Goal: Information Seeking & Learning: Understand process/instructions

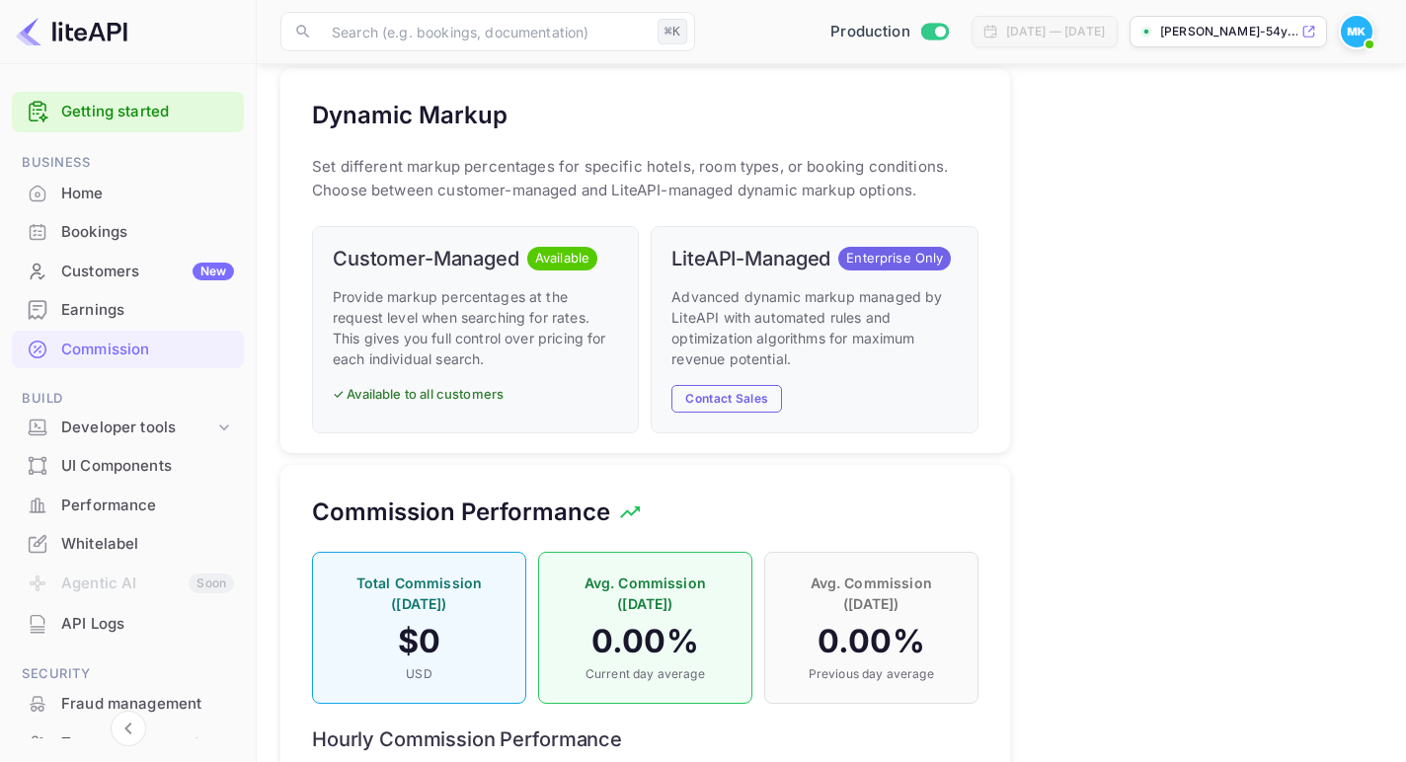
scroll to position [351, 667]
click at [97, 107] on link "Getting started" at bounding box center [147, 112] width 173 height 23
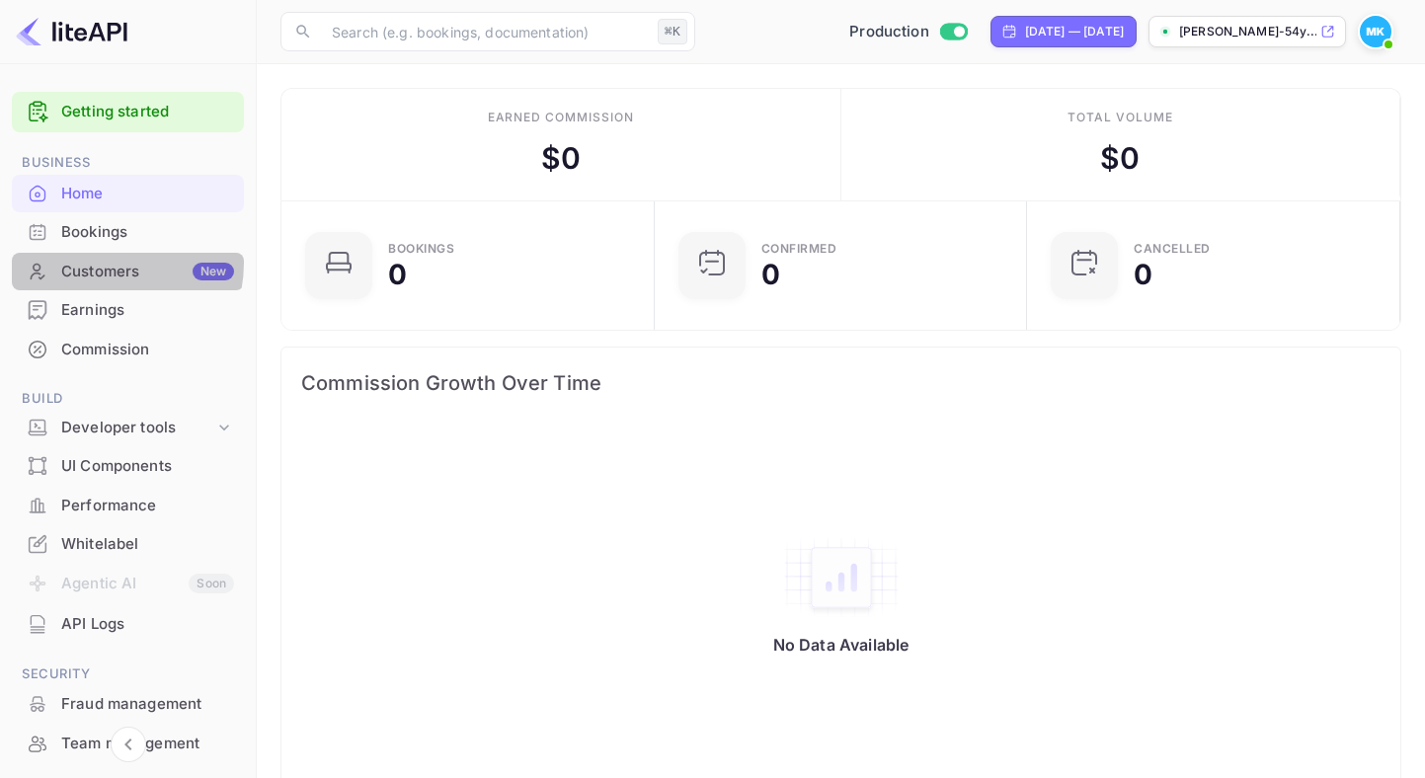
click at [96, 263] on div "Customers New" at bounding box center [147, 272] width 173 height 23
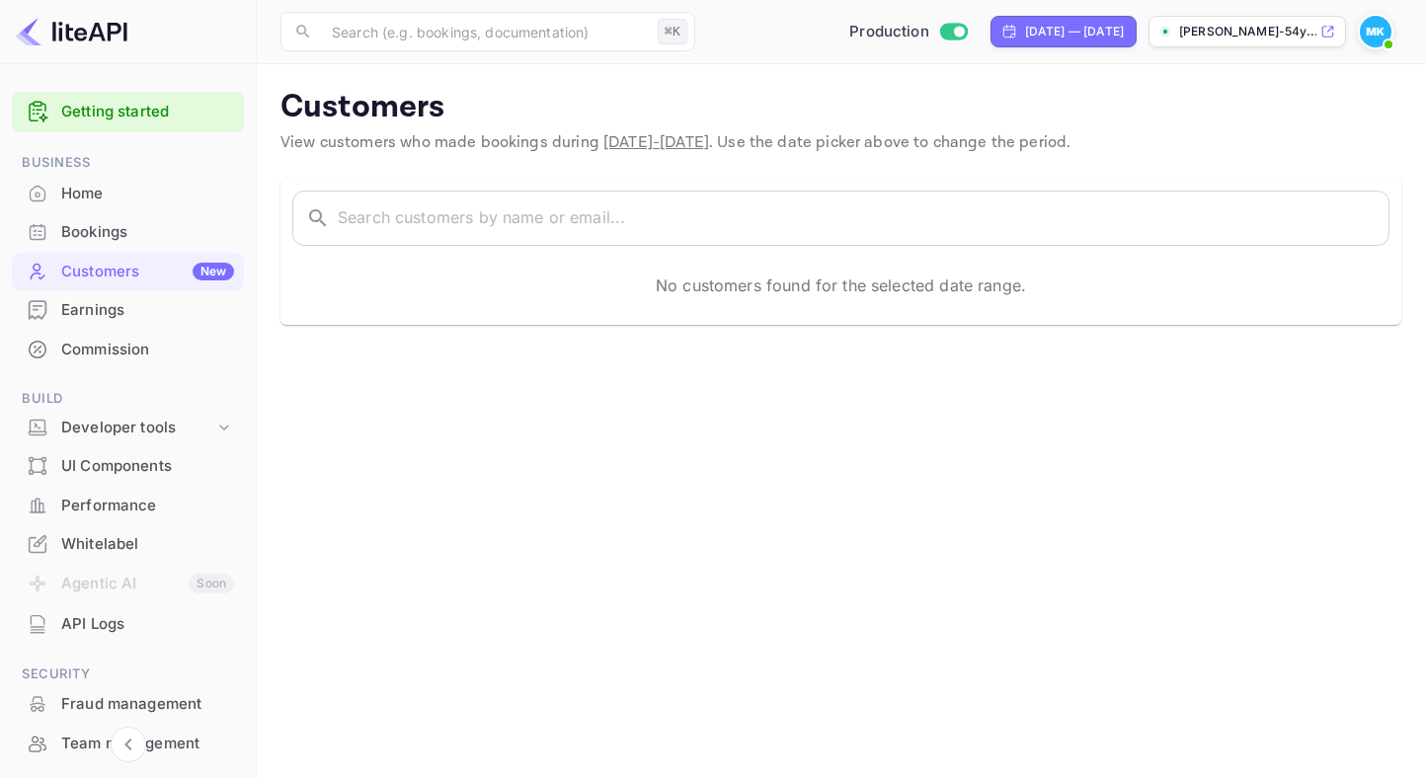
click at [1328, 28] on icon at bounding box center [1327, 32] width 15 height 14
click at [1187, 35] on p "[PERSON_NAME]-54y..." at bounding box center [1247, 32] width 137 height 18
click at [939, 35] on input "Switch to Sandbox mode" at bounding box center [959, 31] width 40 height 13
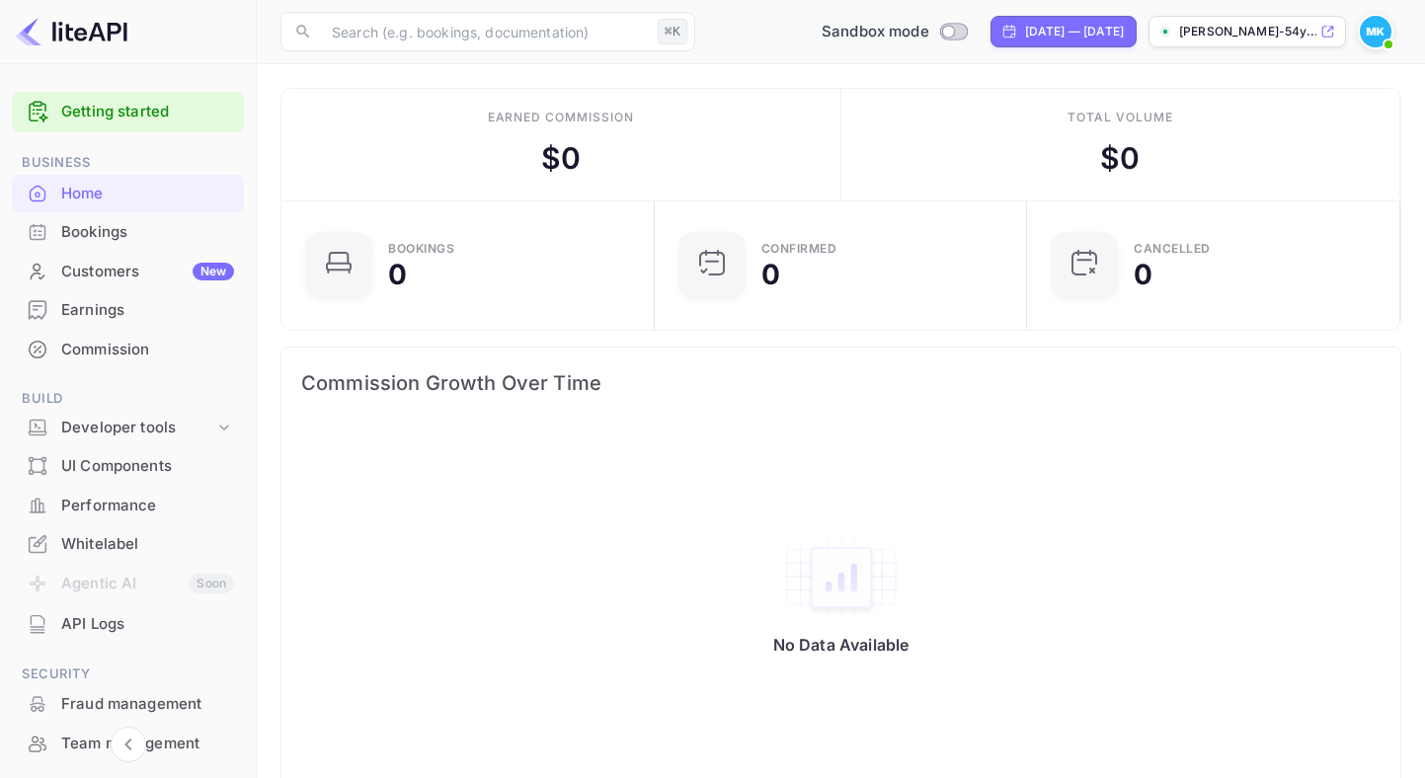
click at [95, 224] on div "Bookings" at bounding box center [147, 232] width 173 height 23
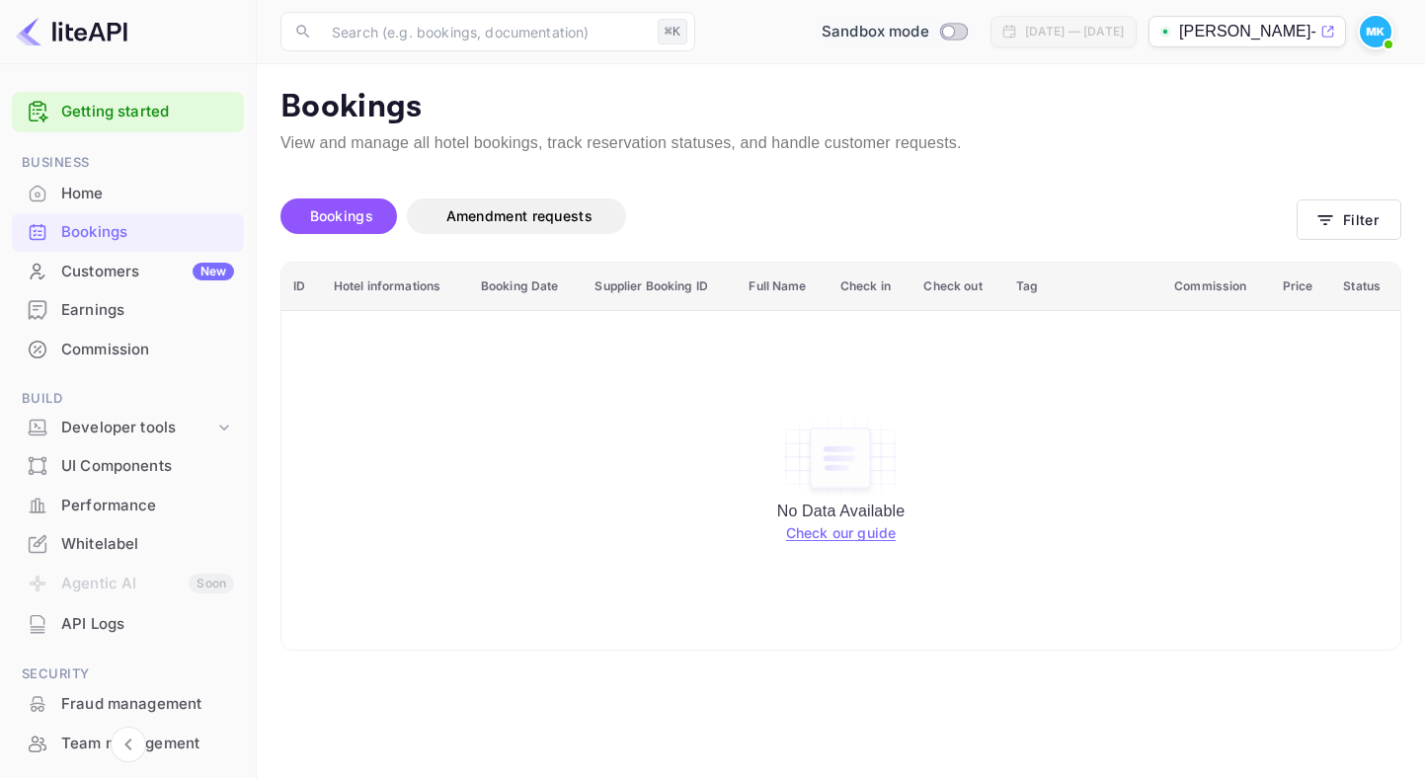
click at [806, 540] on link "Check our guide" at bounding box center [841, 532] width 110 height 17
